Goal: Transaction & Acquisition: Obtain resource

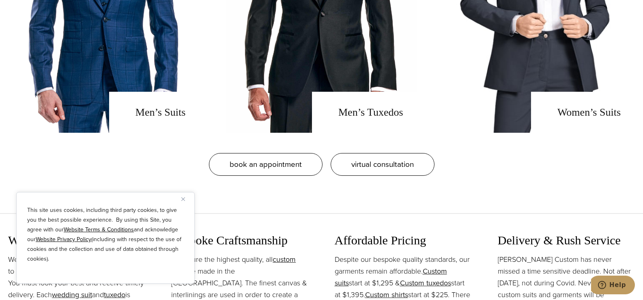
scroll to position [730, 0]
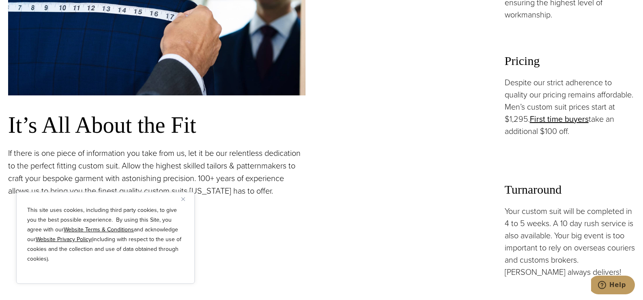
scroll to position [649, 0]
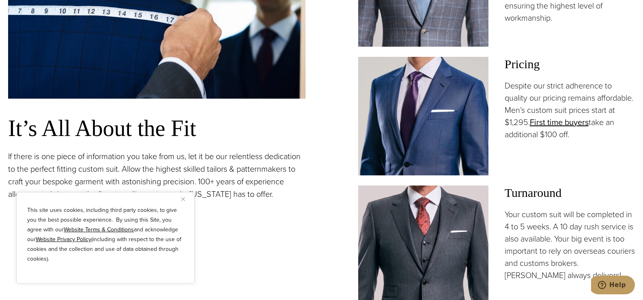
click at [184, 200] on img "Close" at bounding box center [183, 199] width 4 height 4
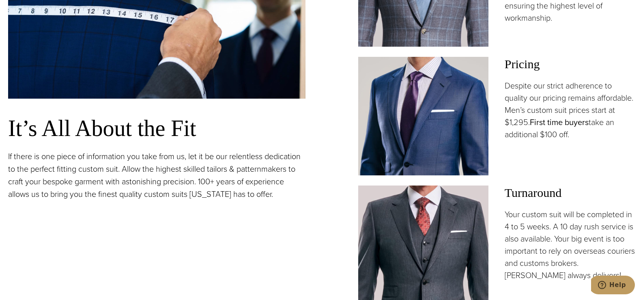
click at [530, 128] on link "First time buyers" at bounding box center [559, 122] width 59 height 12
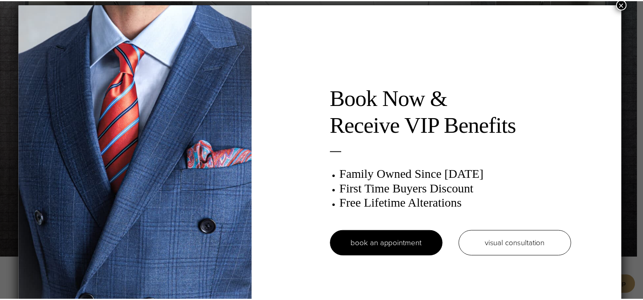
scroll to position [4, 0]
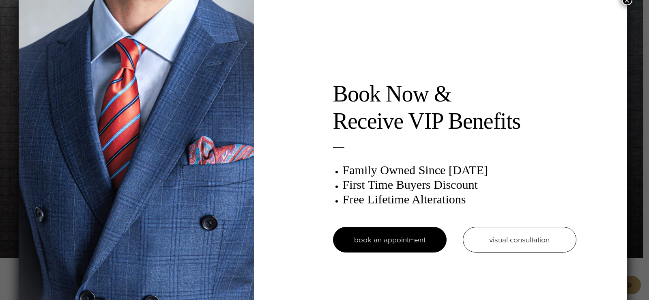
click at [629, 3] on button "×" at bounding box center [627, 0] width 11 height 11
